Goal: Use online tool/utility: Utilize a website feature to perform a specific function

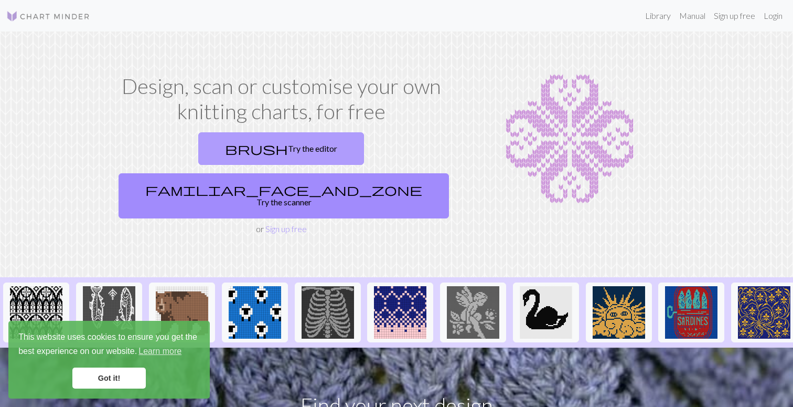
click at [211, 151] on link "brush Try the editor" at bounding box center [281, 148] width 166 height 33
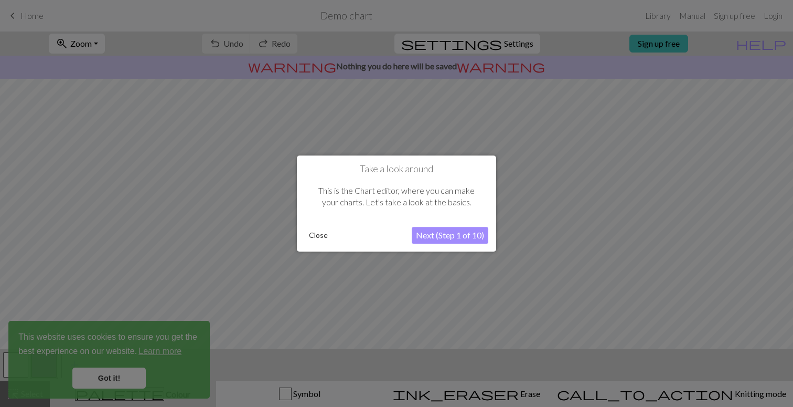
click at [428, 238] on button "Next (Step 1 of 10)" at bounding box center [450, 235] width 77 height 17
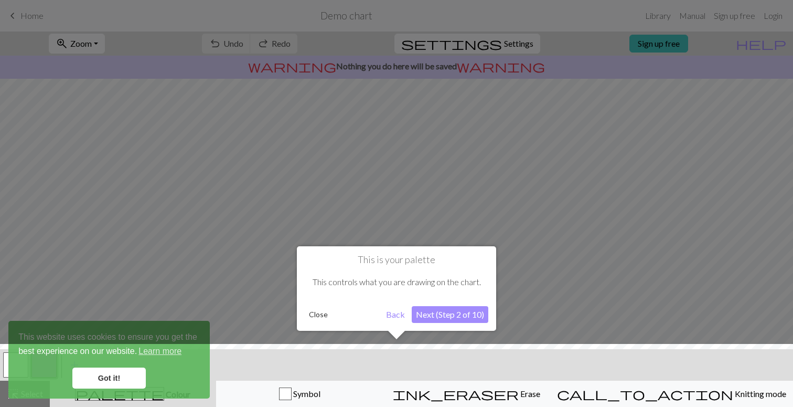
click at [320, 318] on button "Close" at bounding box center [318, 314] width 27 height 16
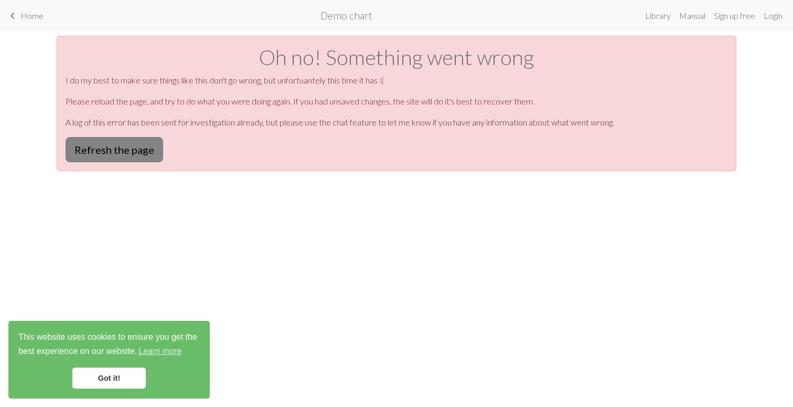
click at [142, 147] on button "Refresh the page" at bounding box center [115, 149] width 98 height 25
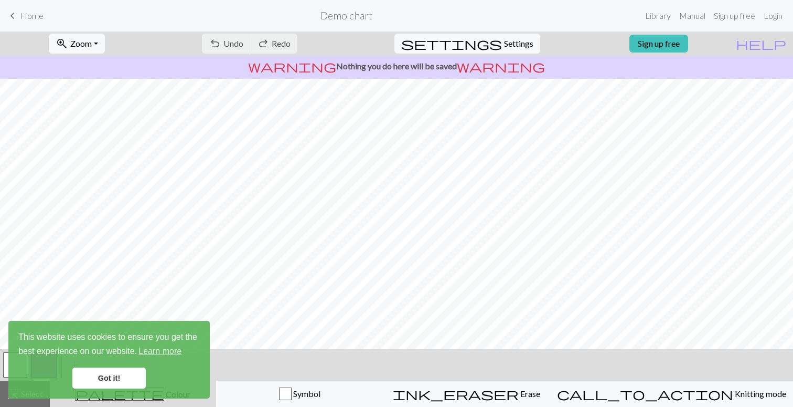
click at [130, 371] on link "Got it!" at bounding box center [108, 377] width 73 height 21
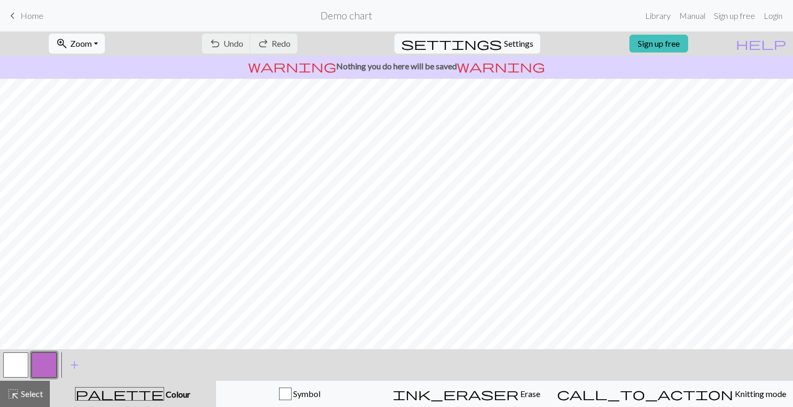
scroll to position [7, 0]
click at [27, 363] on button "button" at bounding box center [15, 364] width 25 height 25
click at [30, 395] on span "Select" at bounding box center [31, 393] width 24 height 10
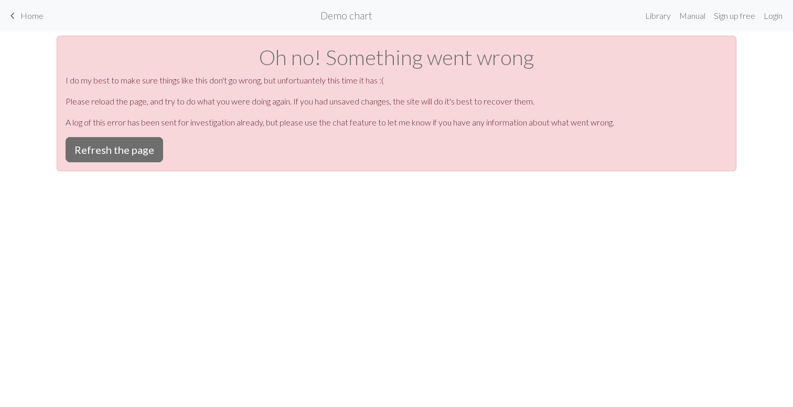
scroll to position [0, 0]
